Goal: Task Accomplishment & Management: Manage account settings

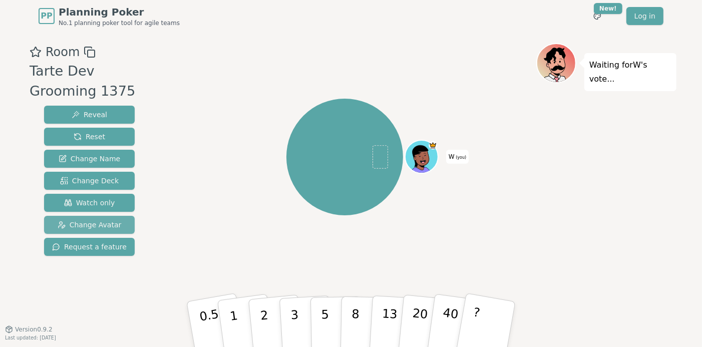
click at [85, 228] on span "Change Avatar" at bounding box center [90, 225] width 64 height 10
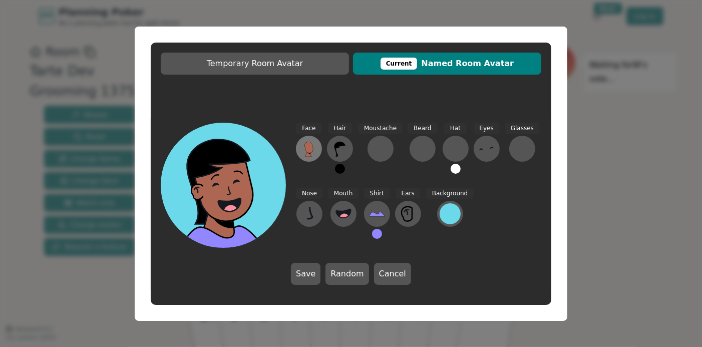
click at [311, 151] on icon at bounding box center [309, 147] width 9 height 11
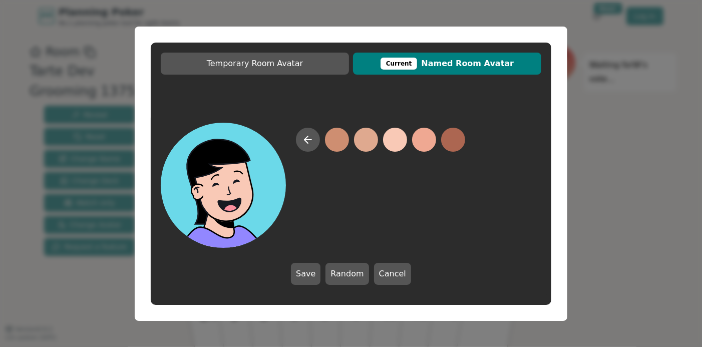
click at [402, 140] on button at bounding box center [395, 140] width 24 height 24
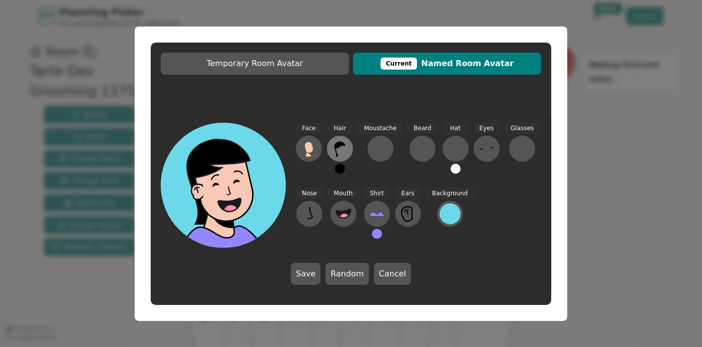
click at [337, 158] on button at bounding box center [340, 149] width 26 height 26
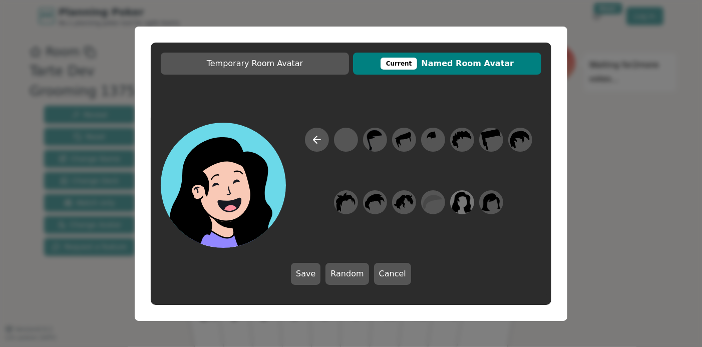
click at [468, 199] on icon at bounding box center [463, 202] width 20 height 21
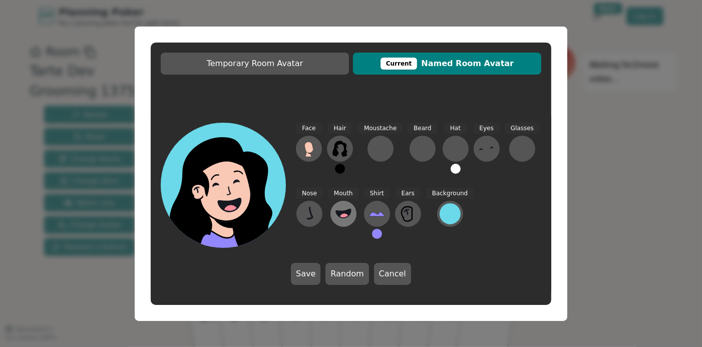
click at [347, 217] on icon at bounding box center [344, 214] width 16 height 16
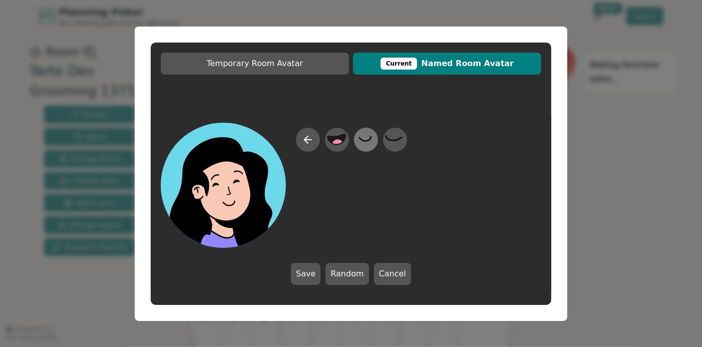
click at [367, 142] on icon at bounding box center [366, 139] width 20 height 23
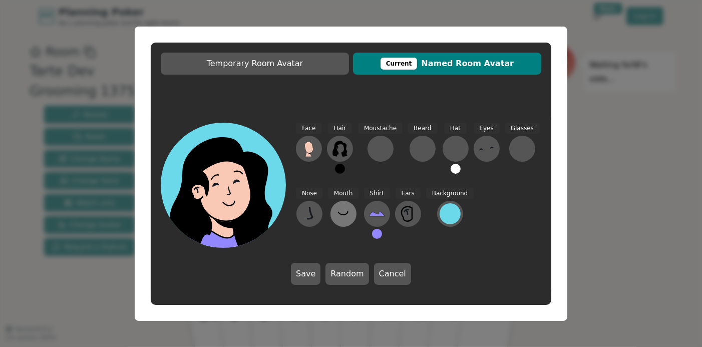
click at [338, 219] on icon at bounding box center [344, 214] width 16 height 16
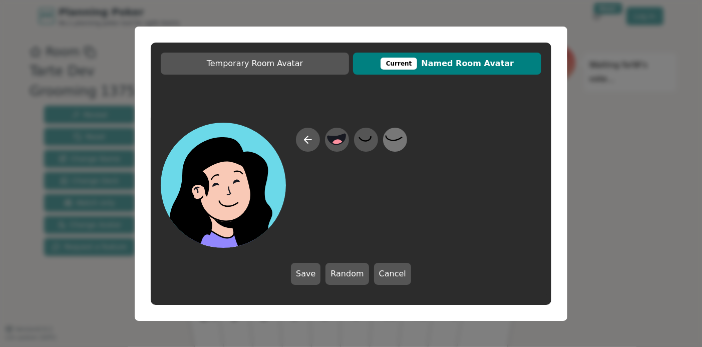
click at [392, 139] on icon at bounding box center [395, 139] width 20 height 23
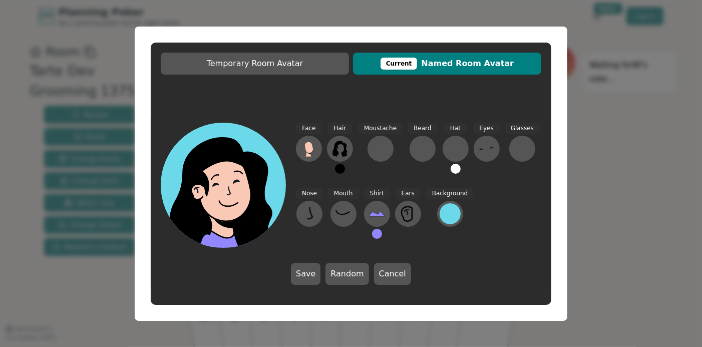
click at [504, 265] on div "Face Hair Moustache [PERSON_NAME] Hat Eyes Glasses Nose Mouth Shirt Ears Backgr…" at bounding box center [351, 204] width 401 height 182
click at [441, 215] on div at bounding box center [450, 213] width 21 height 21
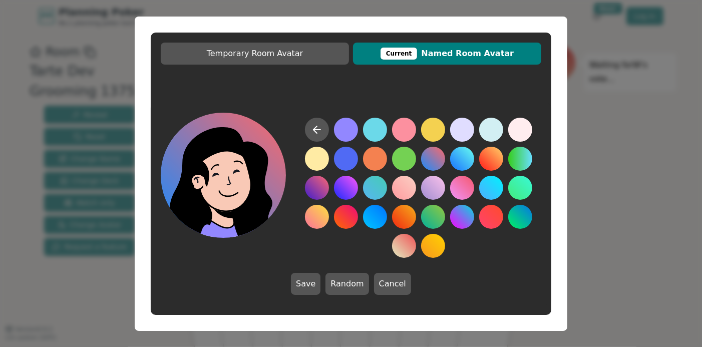
click at [429, 159] on button at bounding box center [433, 159] width 24 height 24
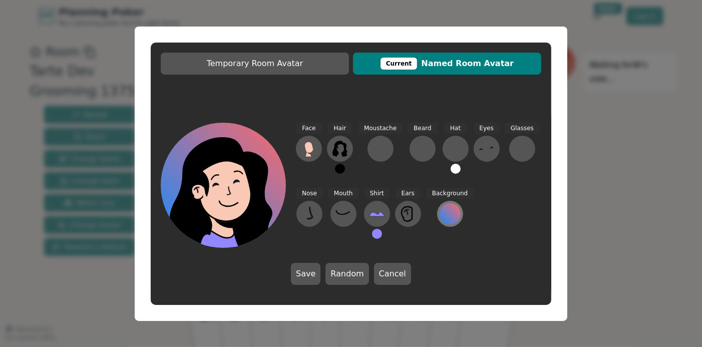
click at [443, 216] on div at bounding box center [450, 213] width 21 height 21
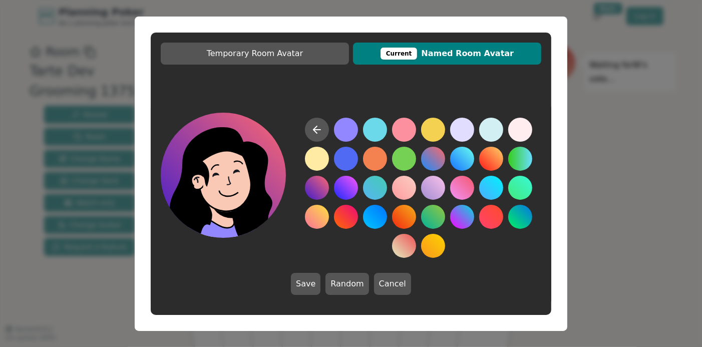
click at [322, 186] on button at bounding box center [317, 188] width 24 height 24
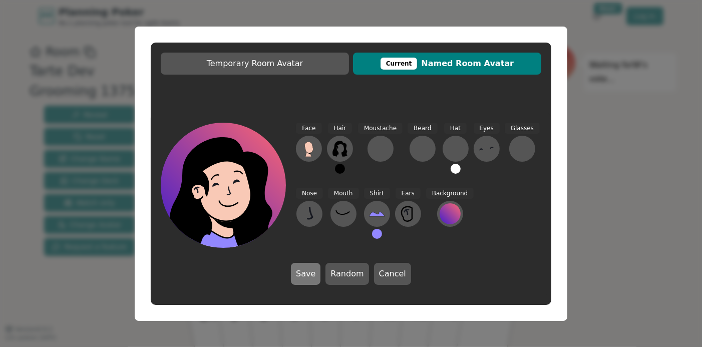
click at [306, 276] on button "Save" at bounding box center [306, 274] width 30 height 22
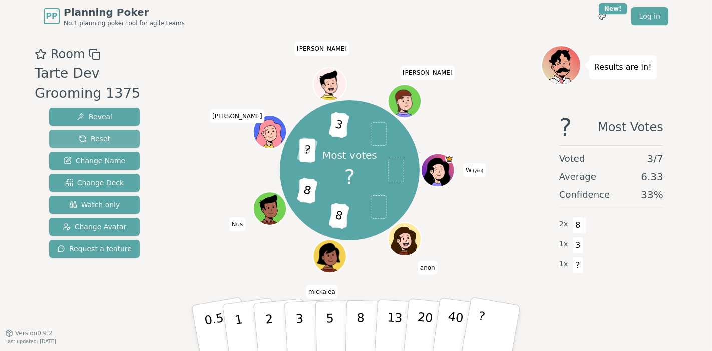
click at [100, 139] on span "Reset" at bounding box center [95, 139] width 32 height 10
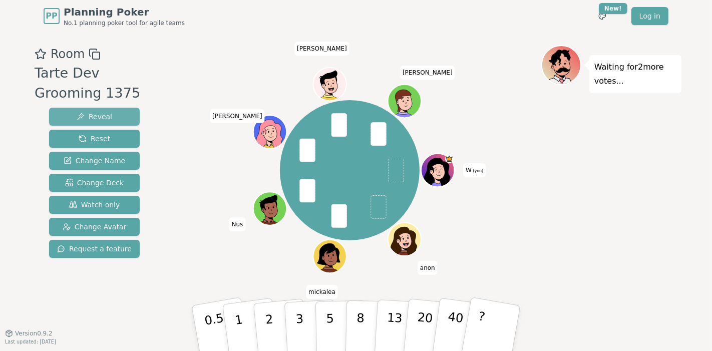
click at [111, 112] on button "Reveal" at bounding box center [94, 117] width 91 height 18
